Goal: Communication & Community: Answer question/provide support

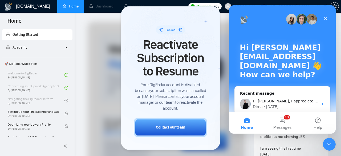
click at [281, 125] on button "13 Messages" at bounding box center [282, 122] width 35 height 21
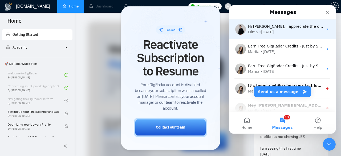
click at [286, 36] on div "Hi [PERSON_NAME], I appreciate the offer. Can we do it at $250 per month? Dima …" at bounding box center [282, 29] width 107 height 20
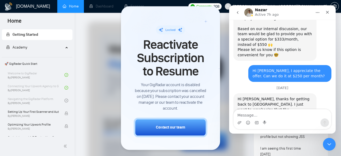
scroll to position [760, 0]
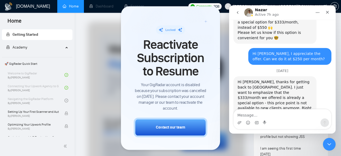
click at [299, 113] on textarea "Message…" at bounding box center [283, 113] width 98 height 9
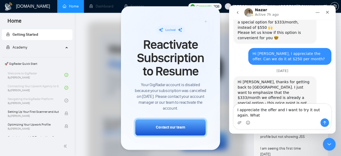
scroll to position [765, 0]
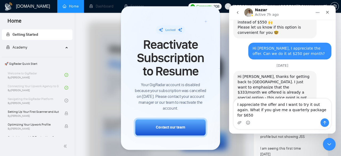
click at [318, 115] on textarea "I appreciate the offer and I want to try it out again. What if you give me a qu…" at bounding box center [283, 109] width 98 height 20
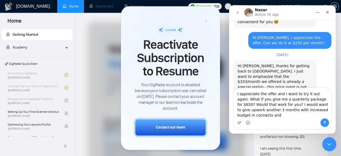
scroll to position [781, 0]
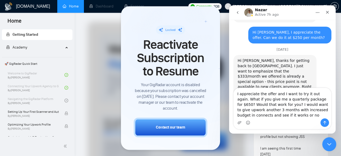
type textarea "I appreciate the offer and I want to try it out again. What if you give me a qu…"
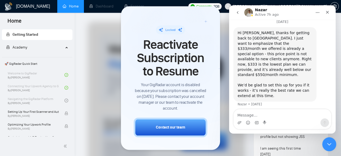
scroll to position [809, 0]
click at [323, 145] on html at bounding box center [329, 143] width 13 height 13
click at [332, 146] on icon "Close Intercom Messenger" at bounding box center [329, 143] width 6 height 6
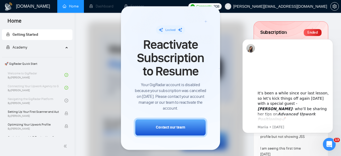
scroll to position [0, 0]
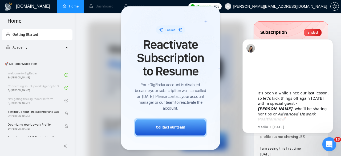
click at [324, 144] on div "Open Intercom Messenger" at bounding box center [329, 144] width 18 height 18
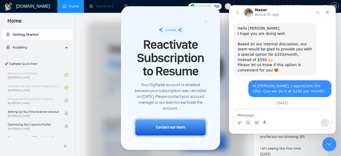
click at [324, 144] on div "Close Intercom Messenger" at bounding box center [329, 143] width 13 height 13
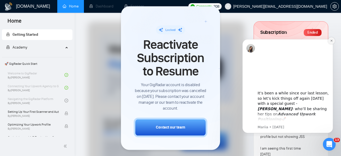
click at [335, 39] on body "​It’s been a while since our last lesson, so let’s kick things off again [DATE]…" at bounding box center [288, 86] width 102 height 98
click at [331, 42] on icon "Dismiss notification" at bounding box center [332, 40] width 3 height 3
